Goal: Information Seeking & Learning: Find specific fact

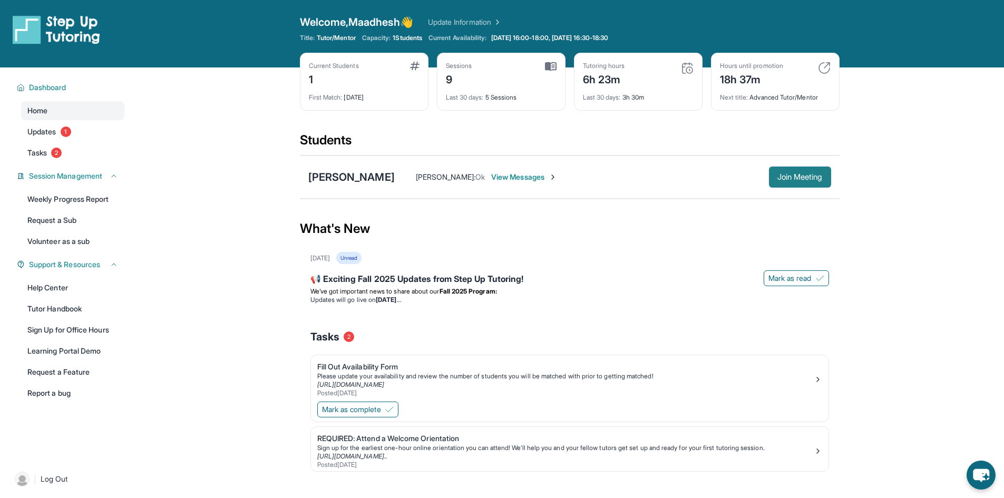
click at [791, 183] on button "Join Meeting" at bounding box center [800, 177] width 62 height 21
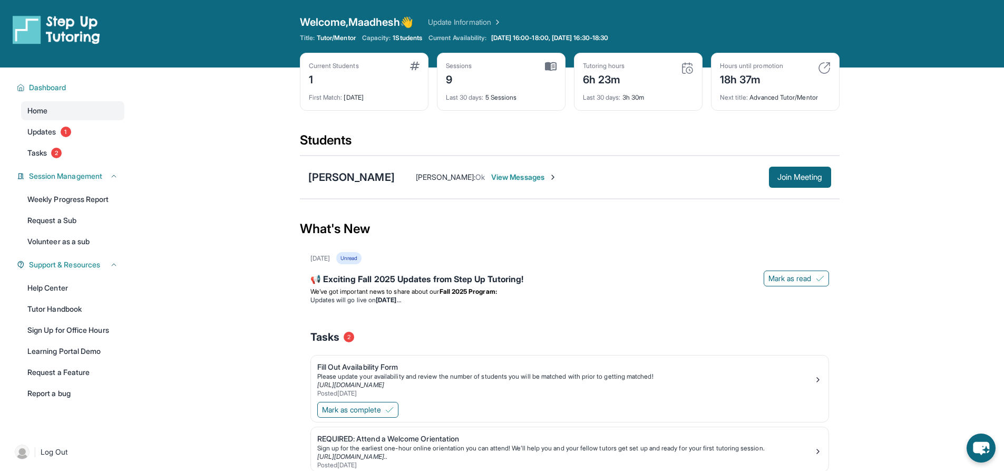
click at [363, 162] on div "[PERSON_NAME] [PERSON_NAME] : Ok View Messages Join Meeting" at bounding box center [570, 176] width 540 height 43
click at [368, 171] on div "[PERSON_NAME]" at bounding box center [351, 177] width 86 height 15
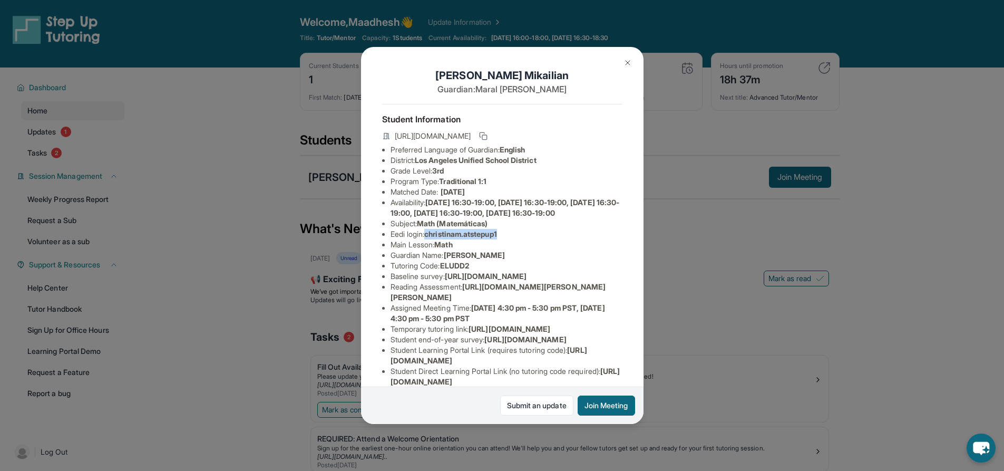
drag, startPoint x: 494, startPoint y: 252, endPoint x: 457, endPoint y: 62, distance: 193.7
click at [430, 238] on span "christinam.atstepup1" at bounding box center [460, 233] width 72 height 9
copy span "christinam.atstepup1"
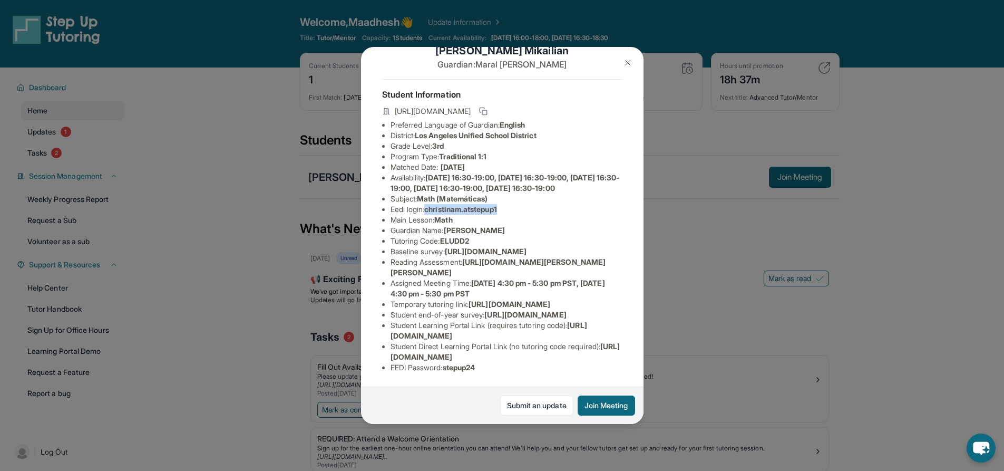
scroll to position [157, 0]
drag, startPoint x: 488, startPoint y: 357, endPoint x: 446, endPoint y: 363, distance: 41.6
click at [446, 363] on li "EEDI Password : stepup24" at bounding box center [507, 367] width 232 height 11
copy span "stepup24"
